Goal: Task Accomplishment & Management: Manage account settings

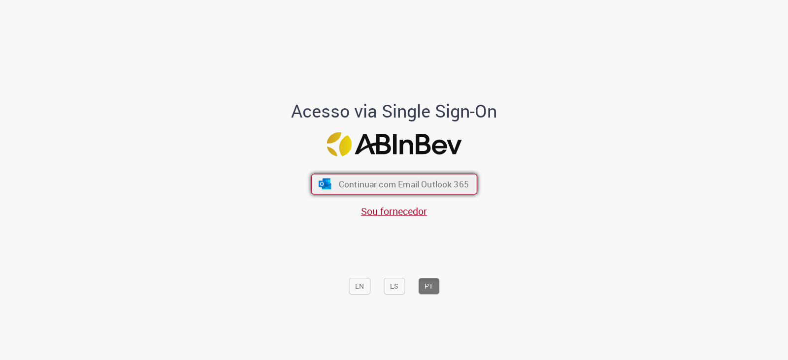
click at [414, 189] on span "Continuar com Email Outlook 365" at bounding box center [403, 184] width 130 height 11
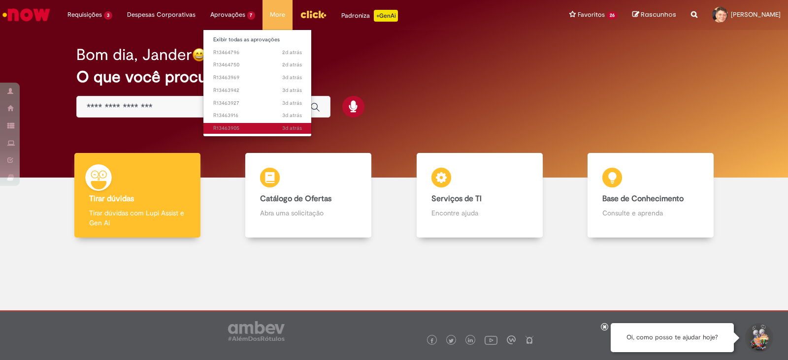
click at [284, 123] on link "3d atrás 3 dias atrás R13463905" at bounding box center [257, 128] width 108 height 11
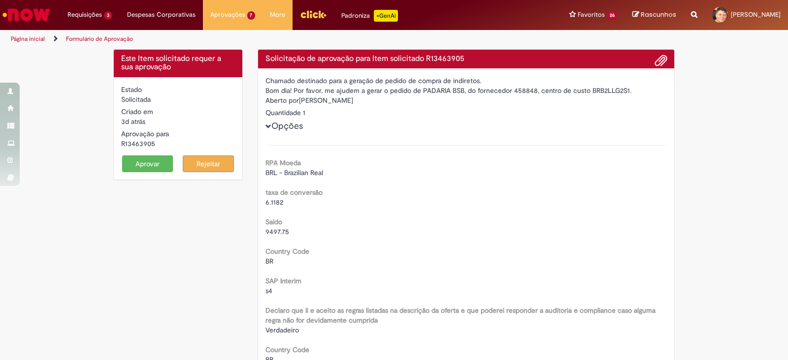
click at [144, 165] on button "Aprovar" at bounding box center [147, 164] width 51 height 17
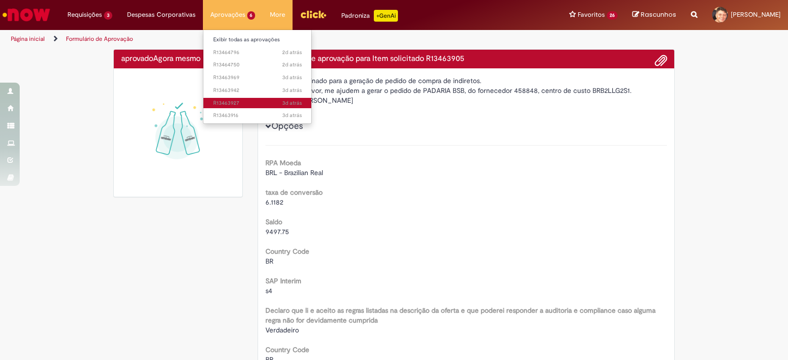
click at [251, 101] on span "3d atrás 3 dias atrás R13463927" at bounding box center [257, 103] width 89 height 8
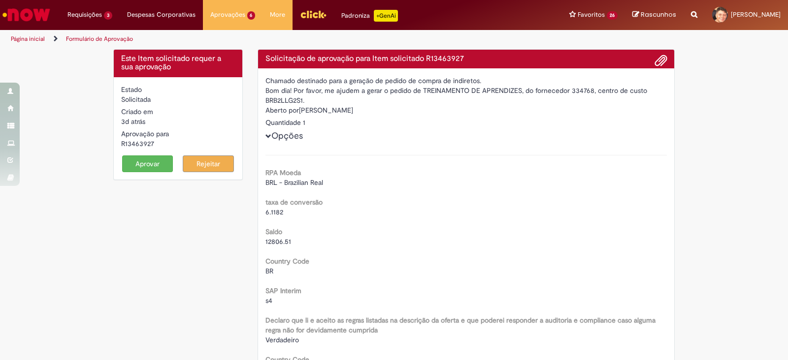
drag, startPoint x: 149, startPoint y: 165, endPoint x: 249, endPoint y: 274, distance: 148.1
click at [149, 165] on button "Aprovar" at bounding box center [147, 164] width 51 height 17
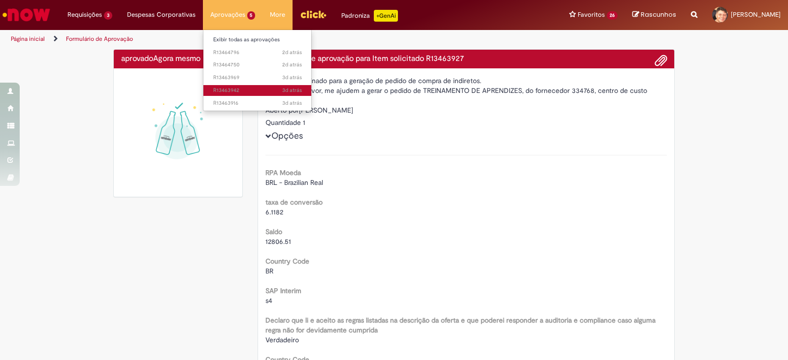
click at [240, 90] on span "3d atrás 3 dias atrás R13463942" at bounding box center [257, 91] width 89 height 8
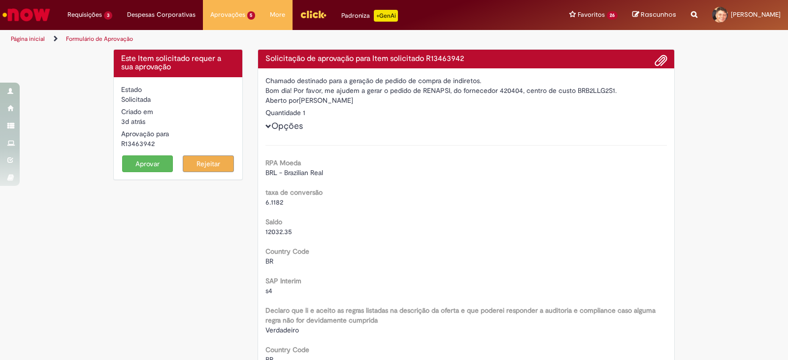
click at [138, 161] on button "Aprovar" at bounding box center [147, 164] width 51 height 17
